Goal: Find specific page/section: Find specific page/section

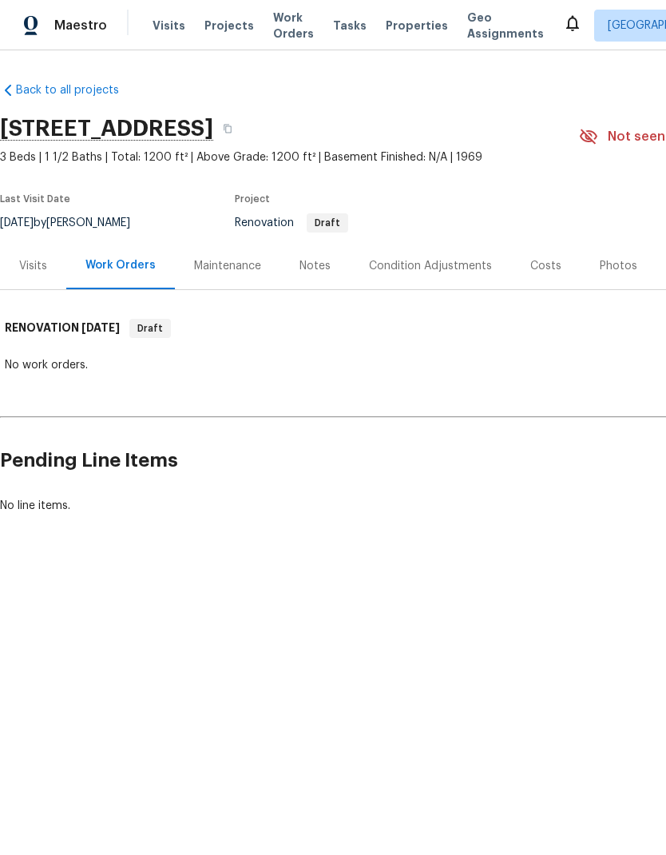
click at [45, 265] on div "Visits" at bounding box center [33, 266] width 28 height 16
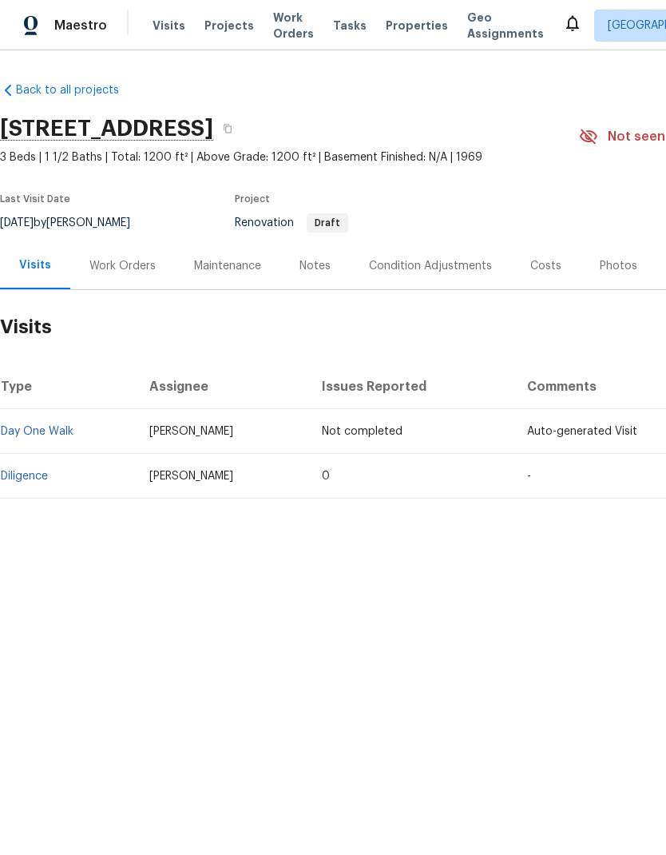
click at [40, 478] on link "Diligence" at bounding box center [24, 475] width 47 height 11
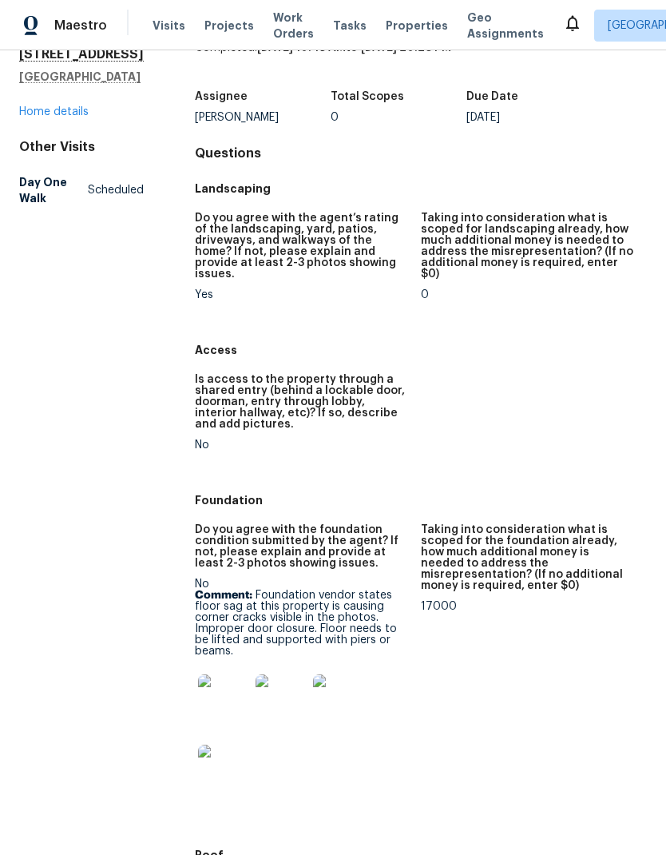
scroll to position [73, 0]
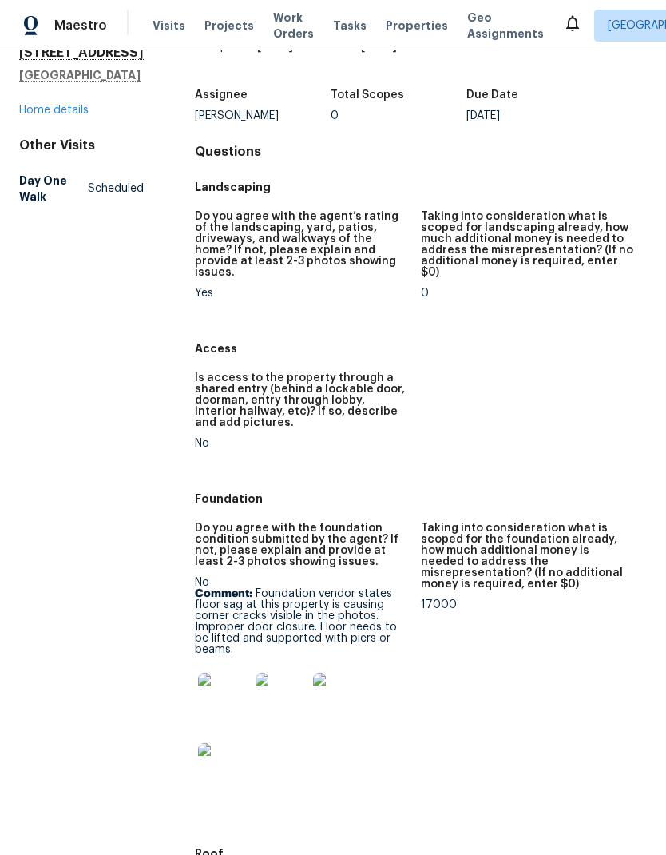
click at [223, 683] on img at bounding box center [223, 697] width 51 height 51
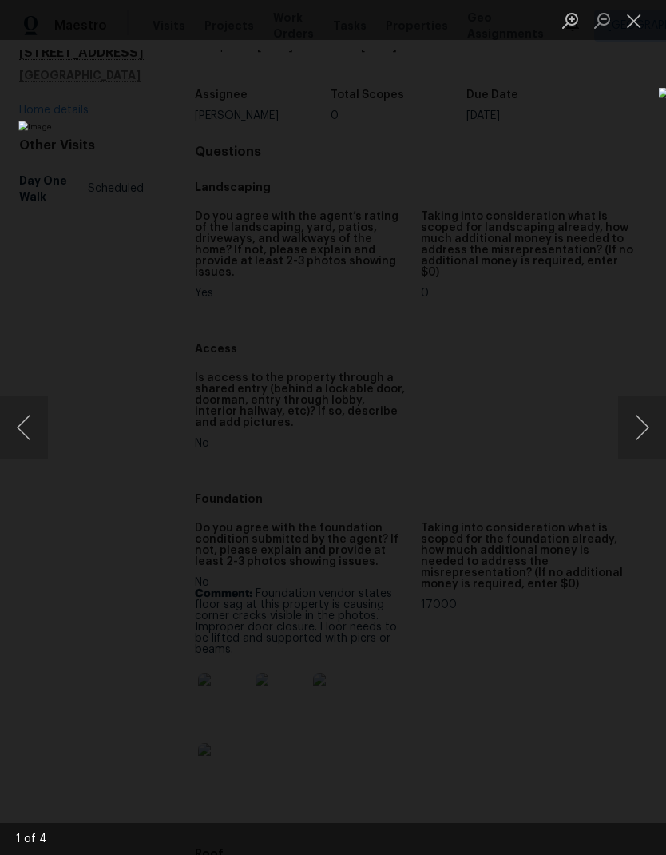
click at [643, 431] on button "Next image" at bounding box center [642, 427] width 48 height 64
click at [642, 438] on button "Next image" at bounding box center [642, 427] width 48 height 64
click at [634, 30] on button "Close lightbox" at bounding box center [634, 20] width 32 height 28
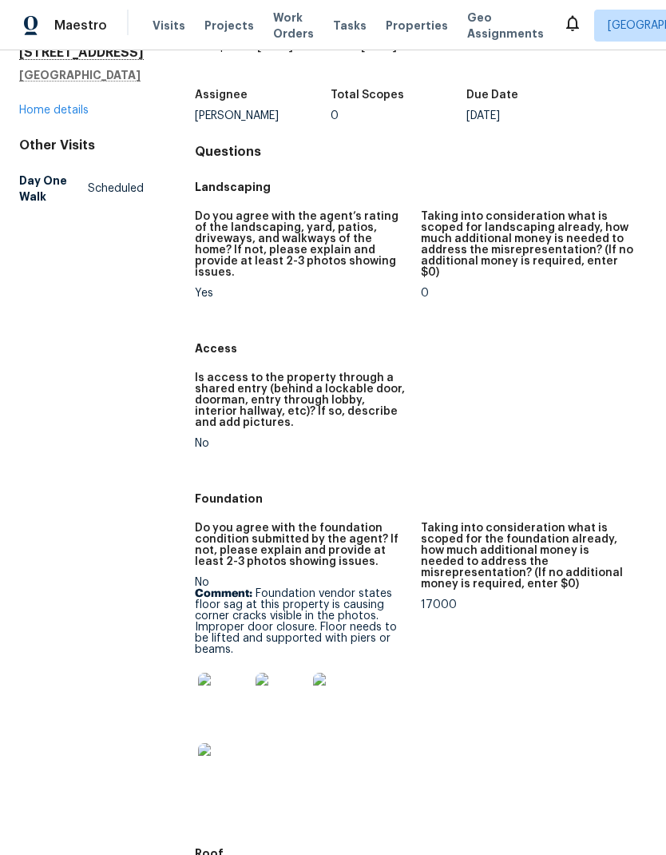
click at [220, 685] on img at bounding box center [223, 697] width 51 height 51
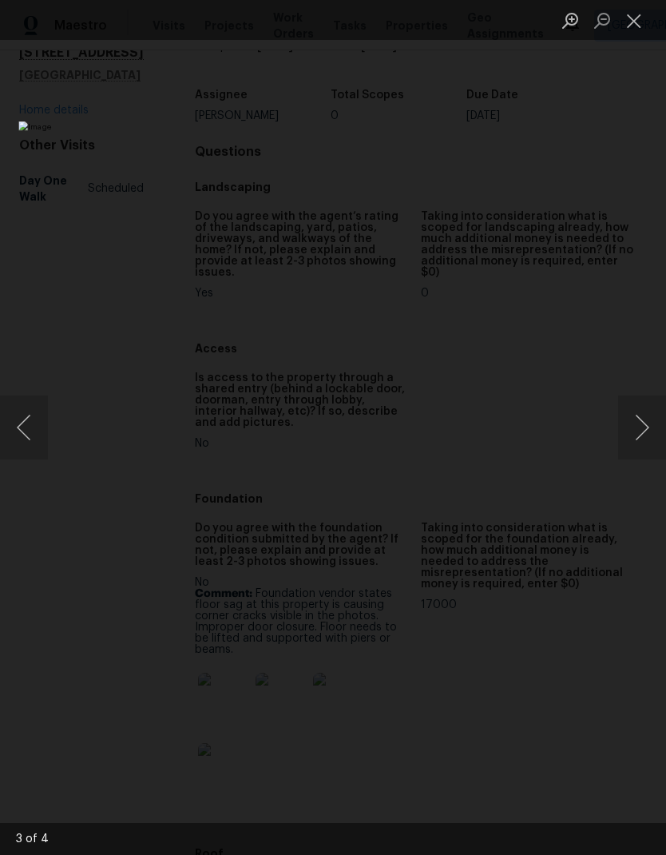
click at [647, 434] on button "Next image" at bounding box center [642, 427] width 48 height 64
click at [645, 430] on button "Next image" at bounding box center [642, 427] width 48 height 64
click at [649, 432] on button "Next image" at bounding box center [642, 427] width 48 height 64
click at [642, 448] on button "Next image" at bounding box center [642, 427] width 48 height 64
click at [625, 444] on button "Next image" at bounding box center [642, 427] width 48 height 64
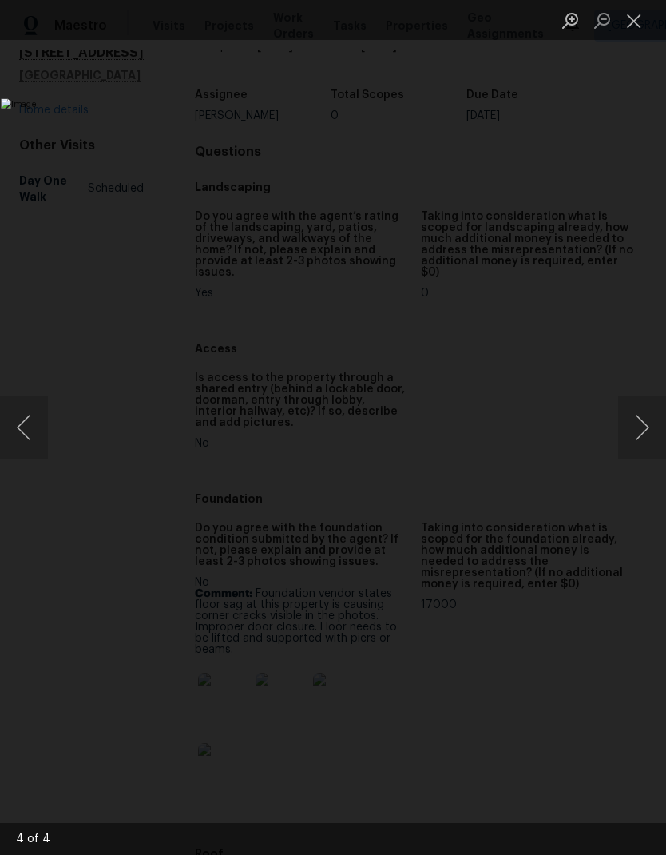
click at [629, 444] on button "Next image" at bounding box center [642, 427] width 48 height 64
click at [637, 26] on button "Close lightbox" at bounding box center [634, 20] width 32 height 28
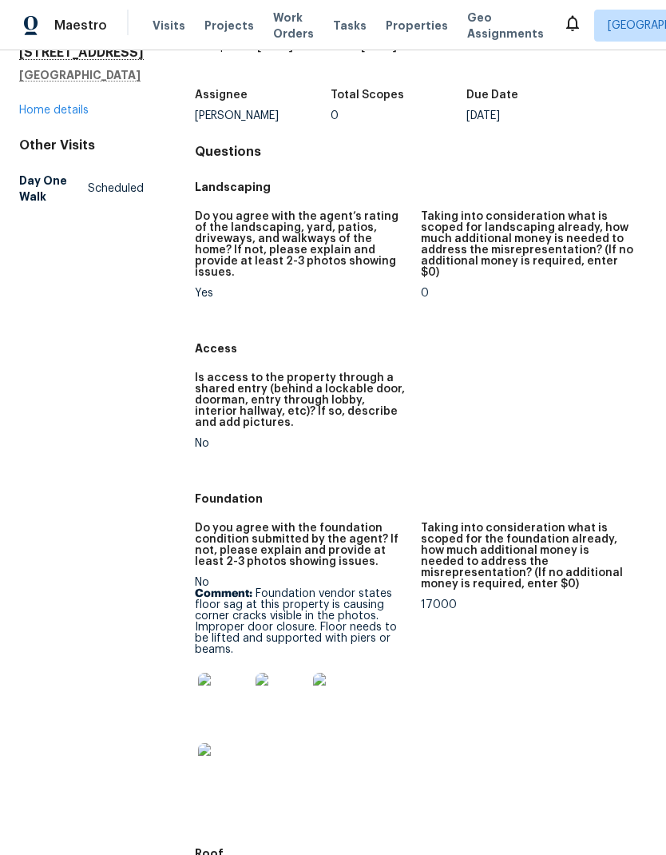
click at [77, 116] on link "Home details" at bounding box center [53, 110] width 69 height 11
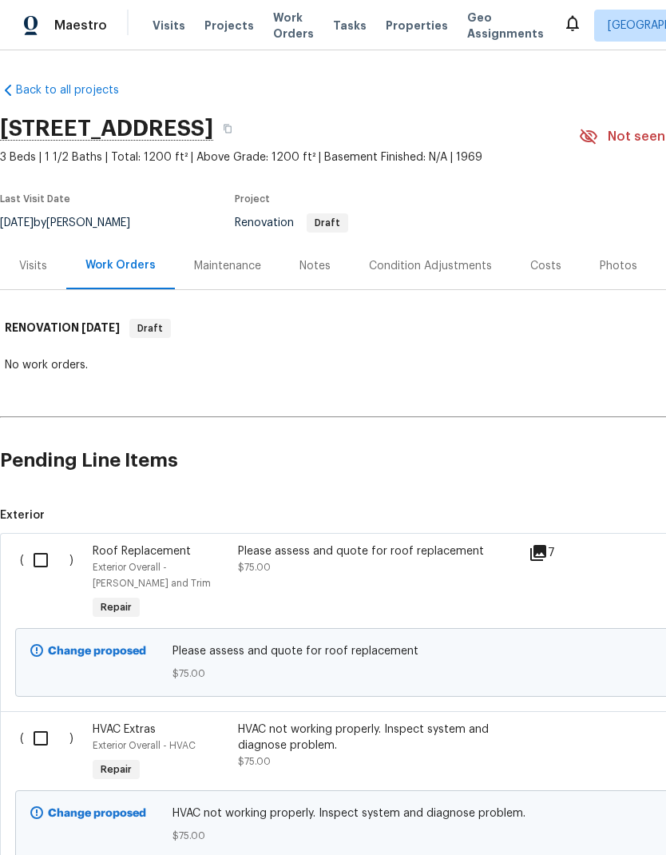
click at [42, 268] on div "Visits" at bounding box center [33, 266] width 28 height 16
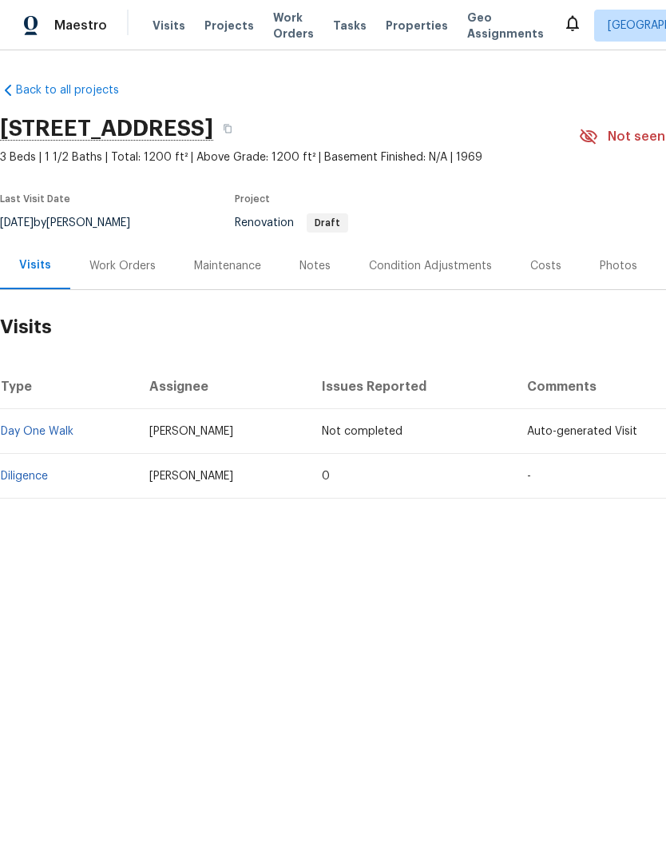
click at [39, 474] on link "Diligence" at bounding box center [24, 475] width 47 height 11
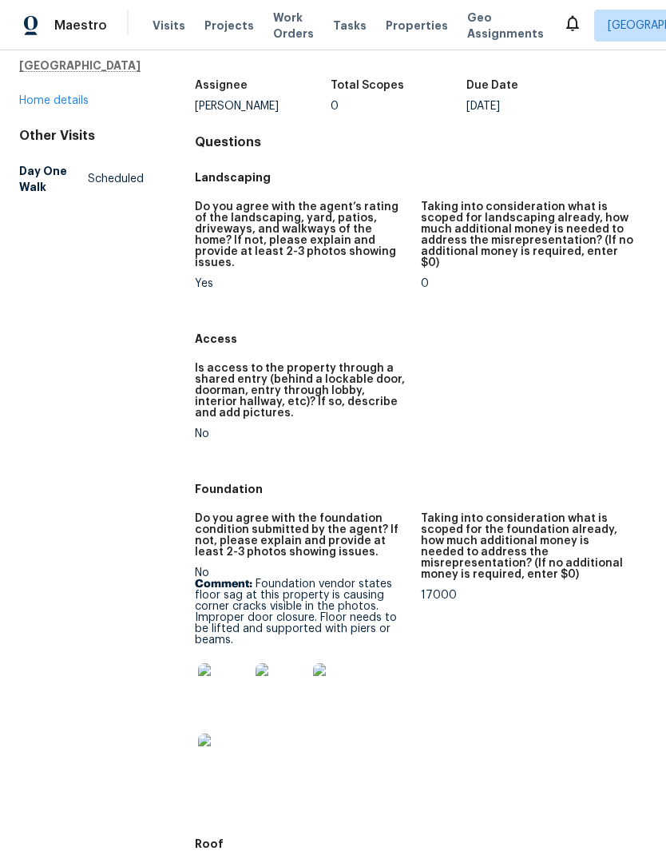
scroll to position [103, 0]
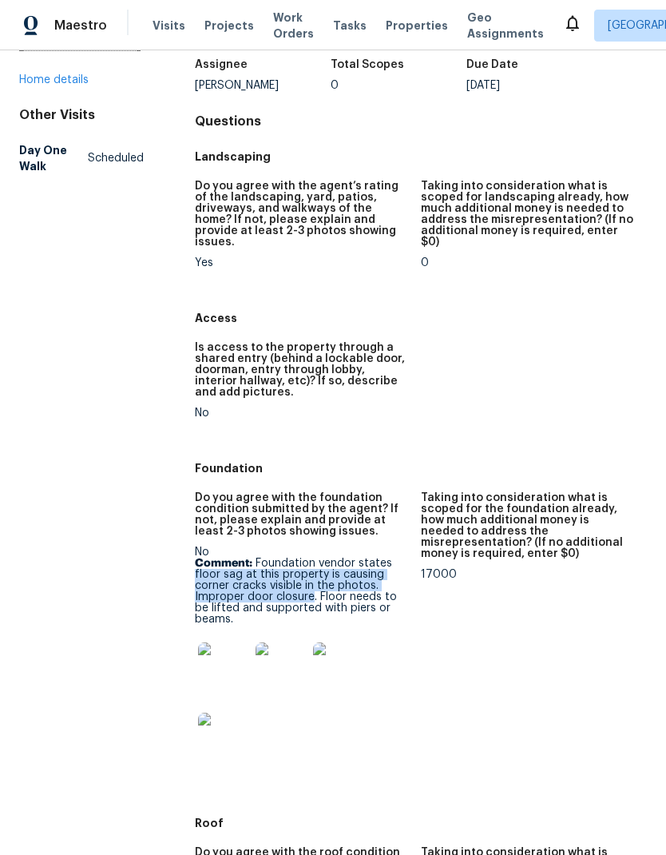
click at [73, 85] on link "Home details" at bounding box center [53, 79] width 69 height 11
